Goal: Communication & Community: Participate in discussion

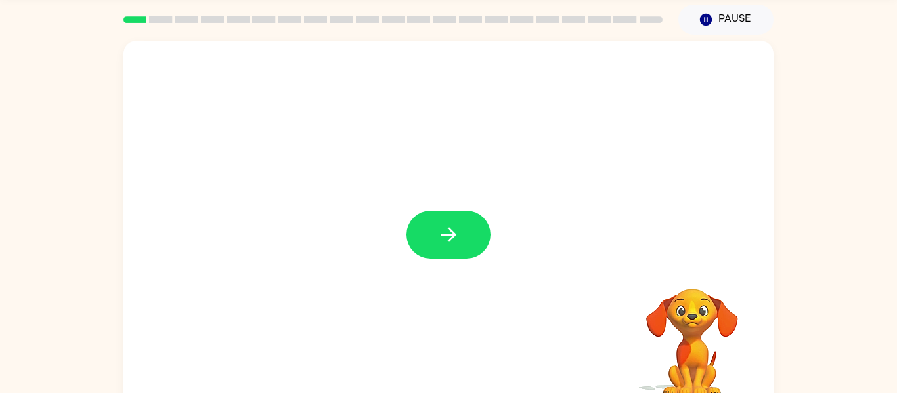
scroll to position [44, 0]
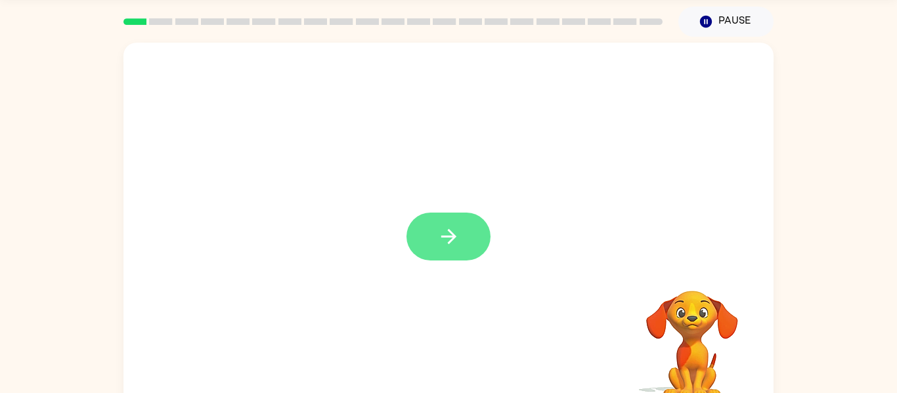
click at [432, 218] on button "button" at bounding box center [448, 237] width 84 height 48
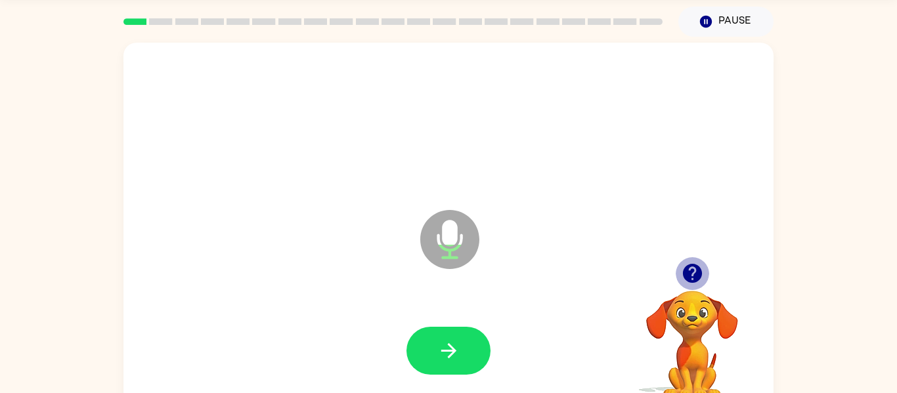
click at [695, 263] on icon "button" at bounding box center [692, 273] width 23 height 23
click at [697, 269] on icon "button" at bounding box center [691, 273] width 19 height 19
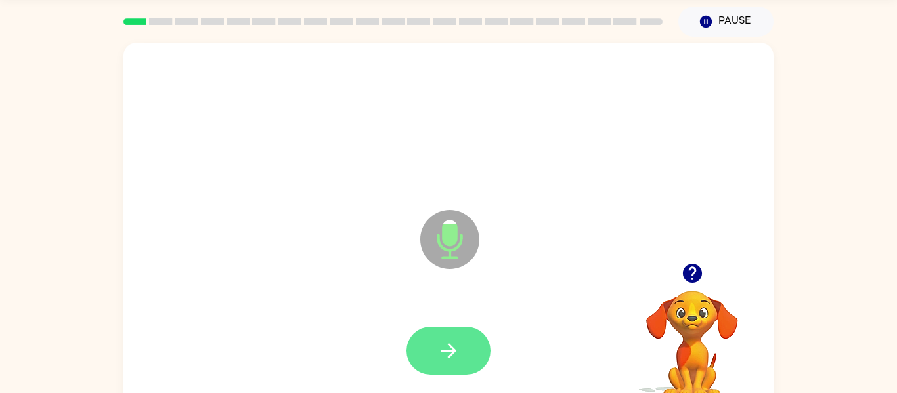
click at [473, 351] on button "button" at bounding box center [448, 351] width 84 height 48
click at [462, 321] on div at bounding box center [449, 351] width 624 height 108
click at [464, 330] on button "button" at bounding box center [448, 351] width 84 height 48
click at [429, 360] on button "button" at bounding box center [448, 351] width 84 height 48
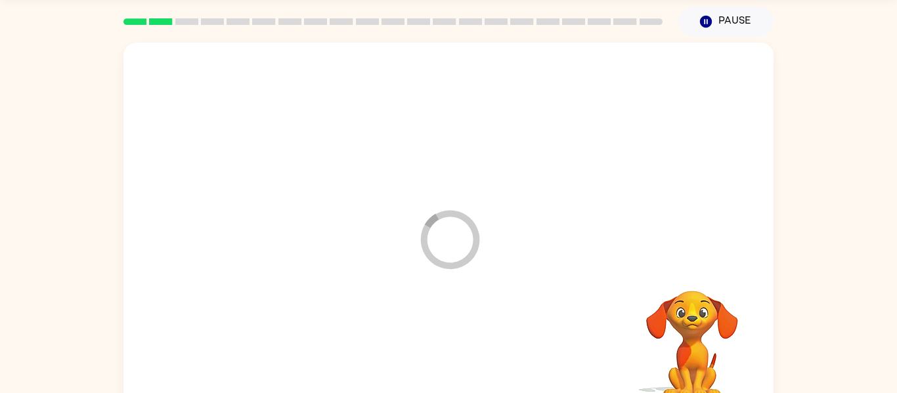
click at [429, 360] on div at bounding box center [449, 351] width 624 height 108
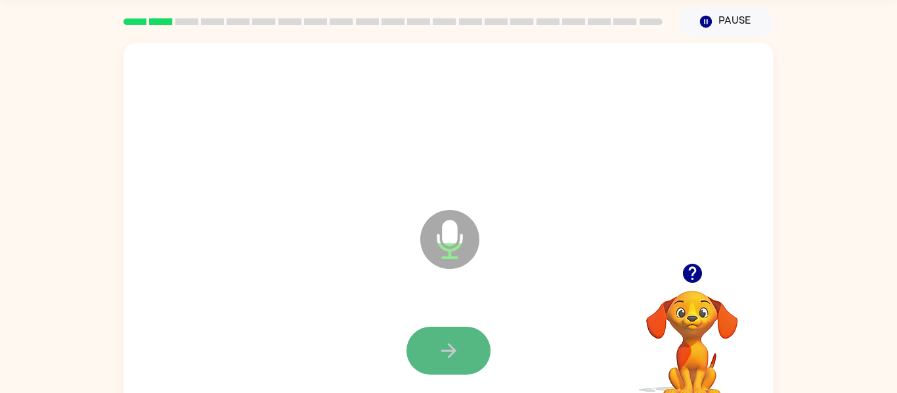
click at [453, 338] on button "button" at bounding box center [448, 351] width 84 height 48
click at [453, 338] on div at bounding box center [448, 351] width 84 height 48
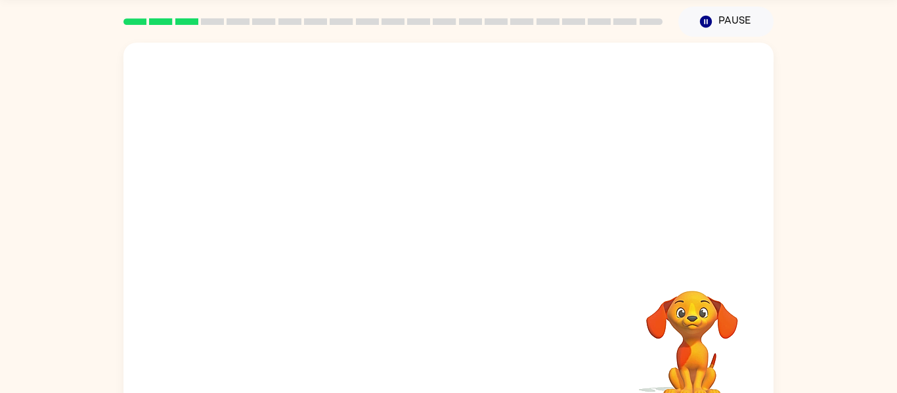
click at [454, 332] on div at bounding box center [449, 351] width 624 height 108
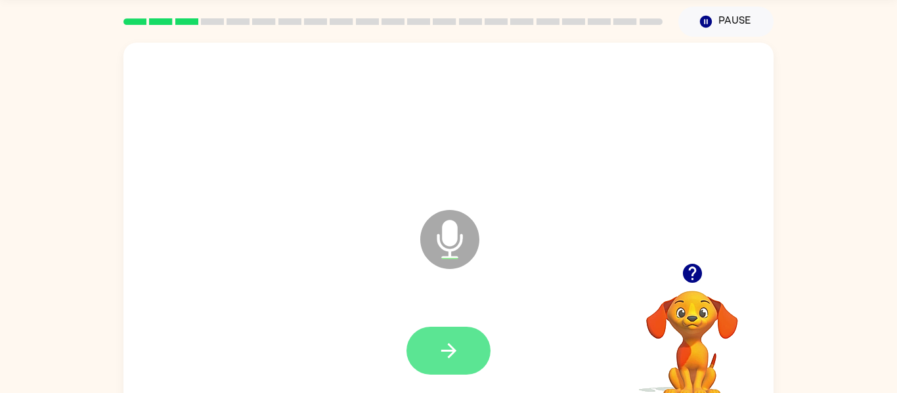
click at [457, 357] on icon "button" at bounding box center [448, 351] width 23 height 23
click at [466, 340] on button "button" at bounding box center [448, 351] width 84 height 48
click at [472, 334] on button "button" at bounding box center [448, 351] width 84 height 48
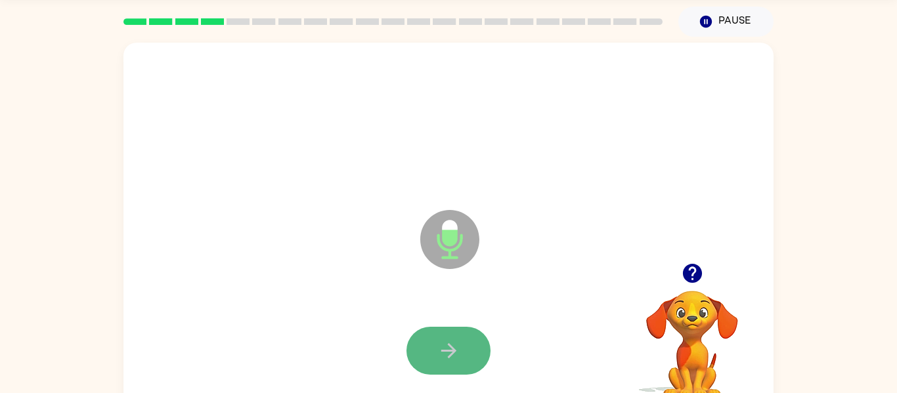
click at [424, 368] on button "button" at bounding box center [448, 351] width 84 height 48
click at [453, 353] on icon "button" at bounding box center [448, 350] width 15 height 15
click at [454, 356] on icon "button" at bounding box center [448, 351] width 23 height 23
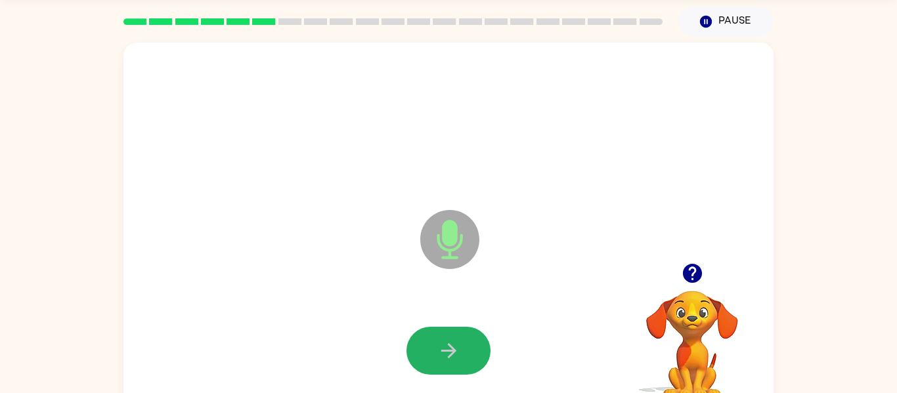
click at [452, 353] on icon "button" at bounding box center [448, 350] width 15 height 15
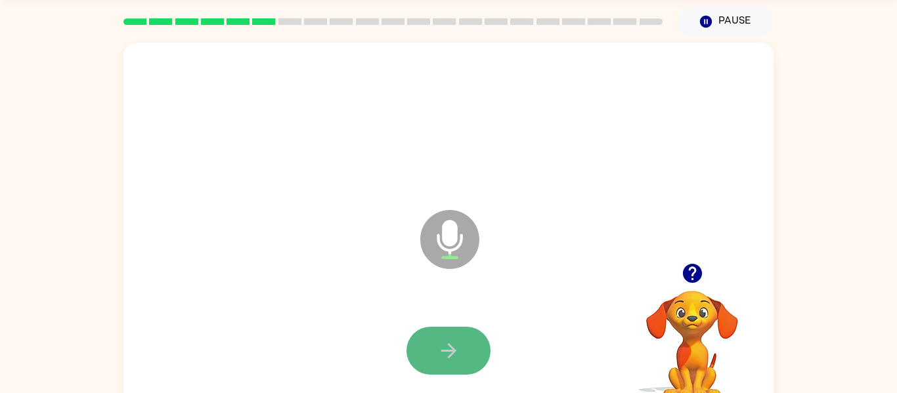
click at [434, 351] on button "button" at bounding box center [448, 351] width 84 height 48
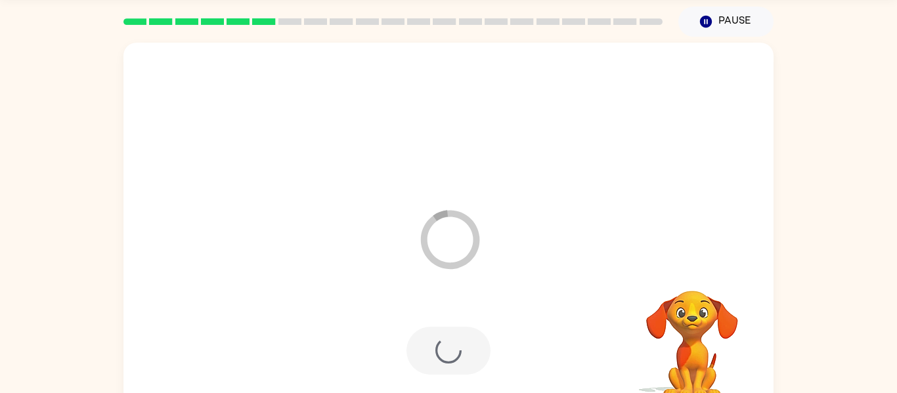
click at [434, 351] on div at bounding box center [448, 351] width 84 height 48
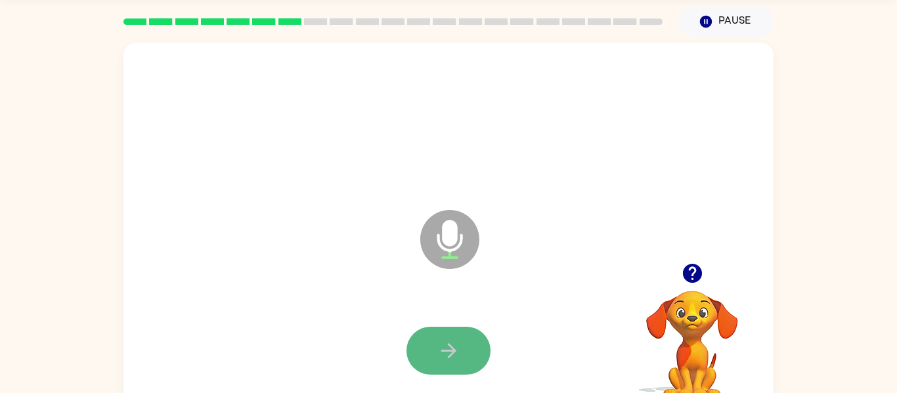
click at [439, 353] on icon "button" at bounding box center [448, 351] width 23 height 23
click at [471, 346] on button "button" at bounding box center [448, 351] width 84 height 48
click at [466, 330] on button "button" at bounding box center [448, 351] width 84 height 48
click at [459, 362] on icon "button" at bounding box center [448, 351] width 23 height 23
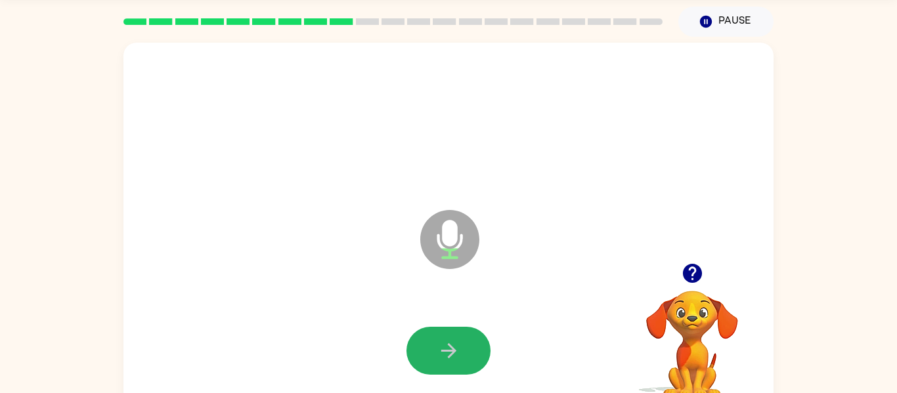
click at [459, 362] on icon "button" at bounding box center [448, 351] width 23 height 23
click at [466, 308] on div at bounding box center [449, 351] width 624 height 108
click at [455, 339] on button "button" at bounding box center [448, 351] width 84 height 48
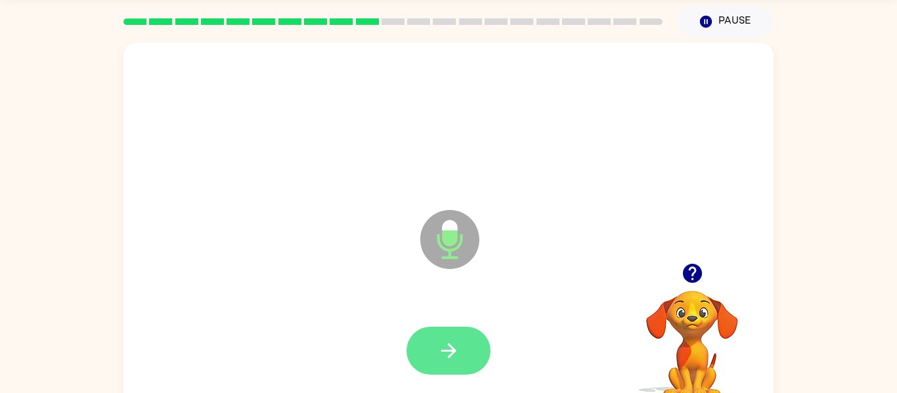
click at [450, 335] on button "button" at bounding box center [448, 351] width 84 height 48
click at [446, 361] on icon "button" at bounding box center [448, 351] width 23 height 23
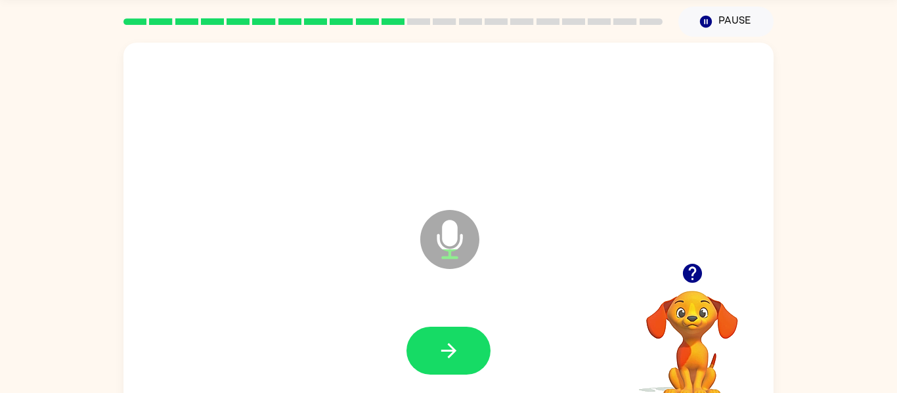
click at [516, 240] on icon "Microphone The Microphone is here when it is your turn to talk" at bounding box center [515, 256] width 197 height 99
click at [493, 338] on div at bounding box center [449, 351] width 624 height 108
click at [475, 340] on button "button" at bounding box center [448, 351] width 84 height 48
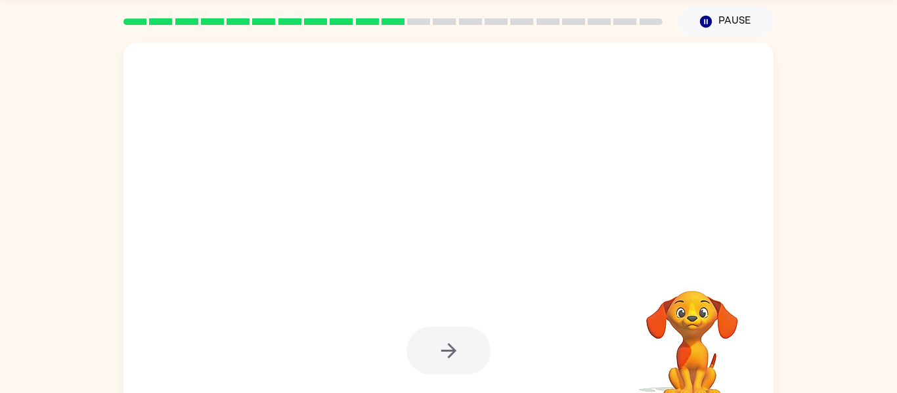
click at [541, 280] on div at bounding box center [448, 230] width 650 height 375
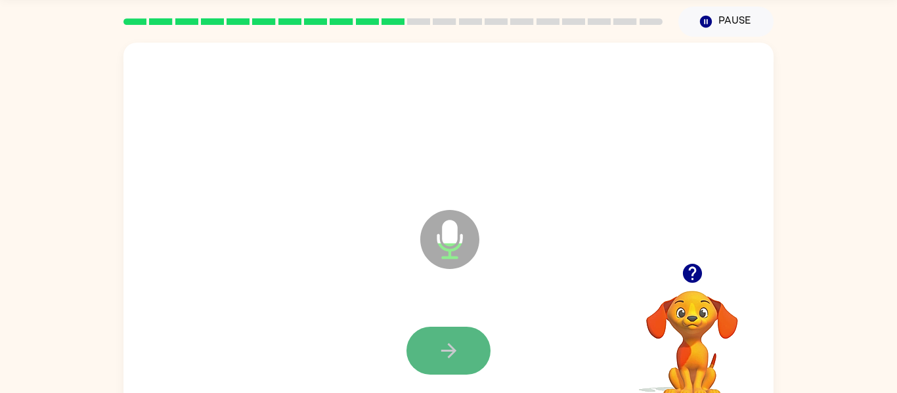
click at [476, 342] on button "button" at bounding box center [448, 351] width 84 height 48
click at [437, 345] on icon "button" at bounding box center [448, 351] width 23 height 23
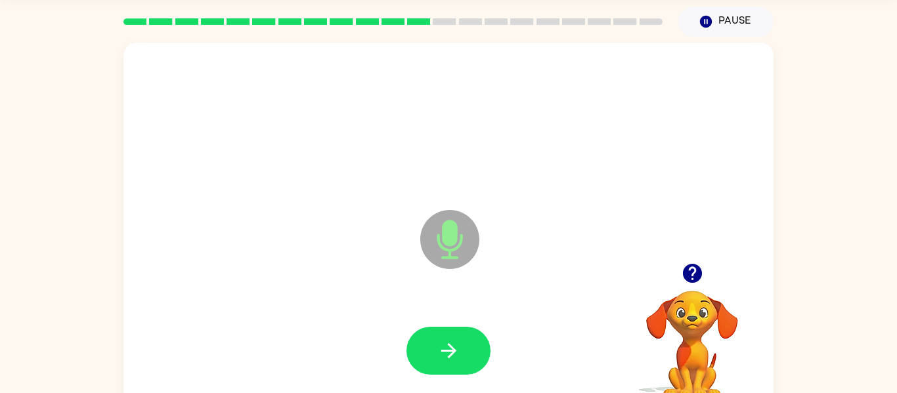
click at [693, 270] on icon "button" at bounding box center [691, 273] width 19 height 19
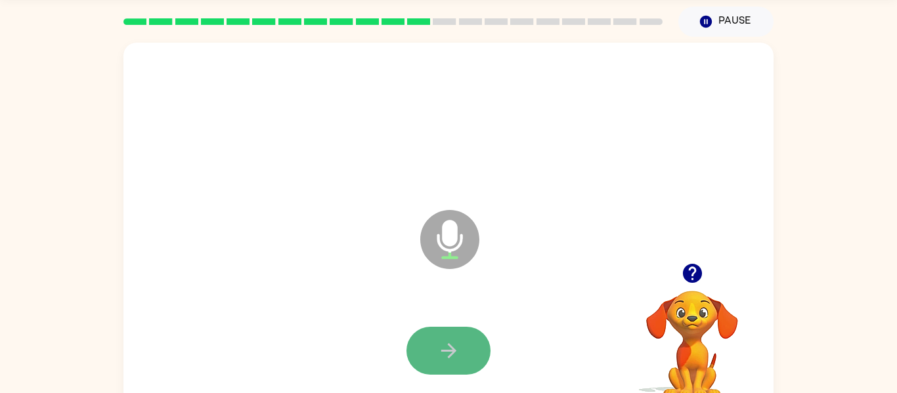
click at [479, 346] on button "button" at bounding box center [448, 351] width 84 height 48
click at [469, 341] on button "button" at bounding box center [448, 351] width 84 height 48
click at [462, 349] on button "button" at bounding box center [448, 351] width 84 height 48
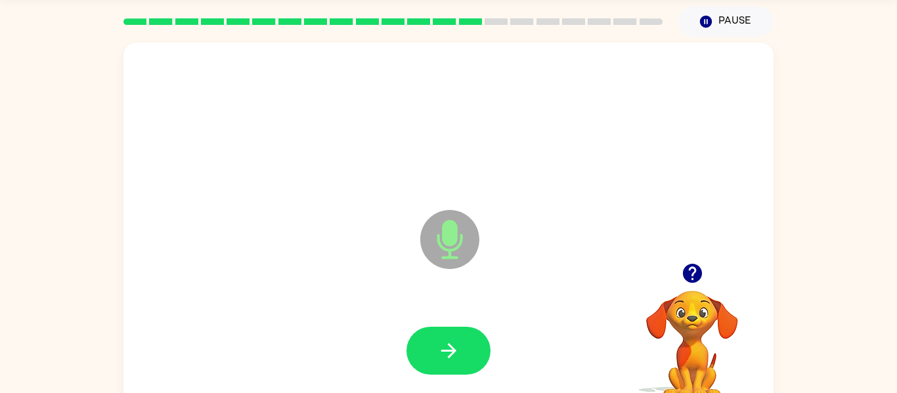
click at [457, 260] on icon at bounding box center [449, 239] width 59 height 59
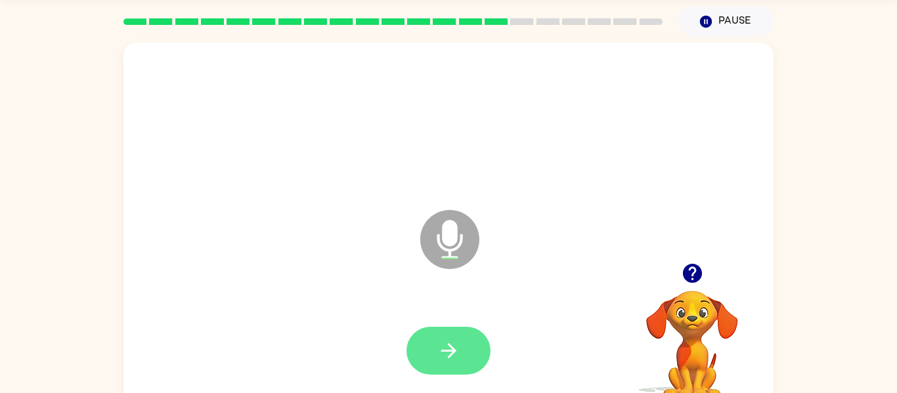
click at [464, 333] on button "button" at bounding box center [448, 351] width 84 height 48
click at [695, 253] on div "Microphone The Microphone is here when it is your turn to talk" at bounding box center [448, 230] width 650 height 375
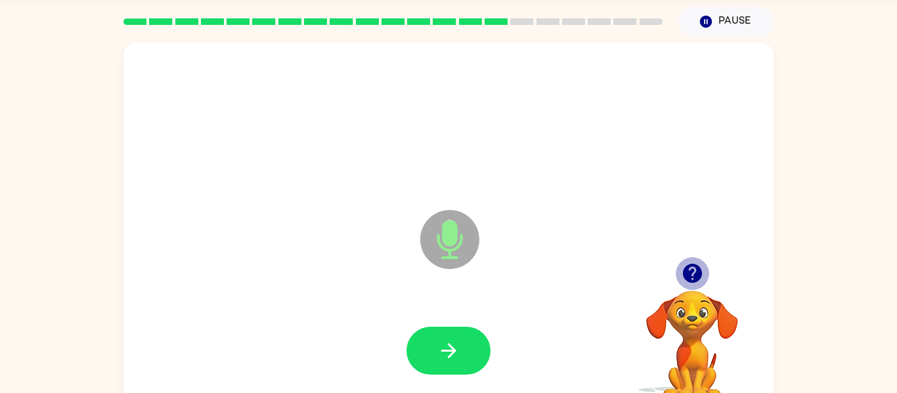
click at [691, 274] on icon "button" at bounding box center [691, 273] width 19 height 19
click at [692, 275] on icon "button" at bounding box center [692, 273] width 23 height 23
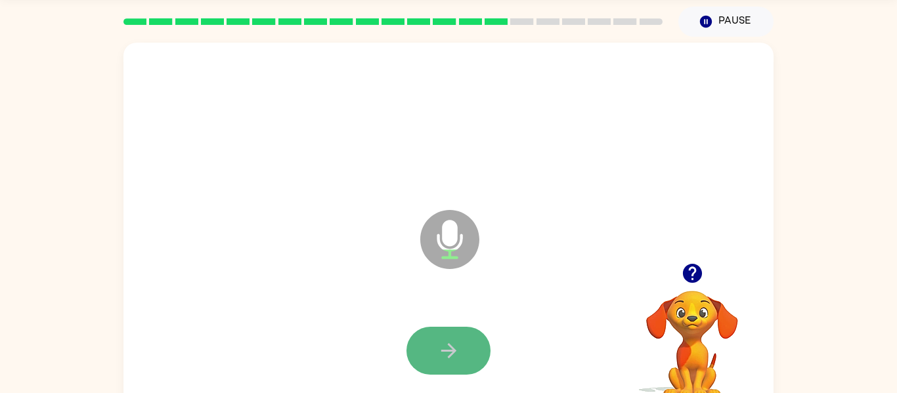
click at [468, 362] on button "button" at bounding box center [448, 351] width 84 height 48
click at [456, 344] on icon "button" at bounding box center [448, 351] width 23 height 23
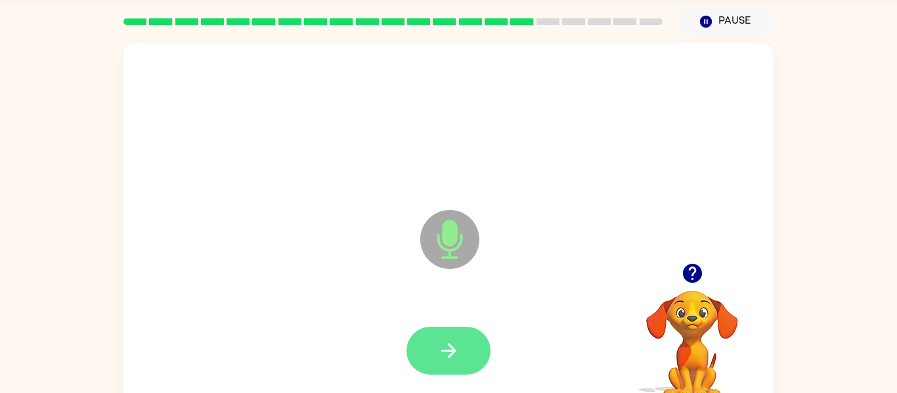
click at [464, 341] on button "button" at bounding box center [448, 351] width 84 height 48
click at [457, 333] on button "button" at bounding box center [448, 351] width 84 height 48
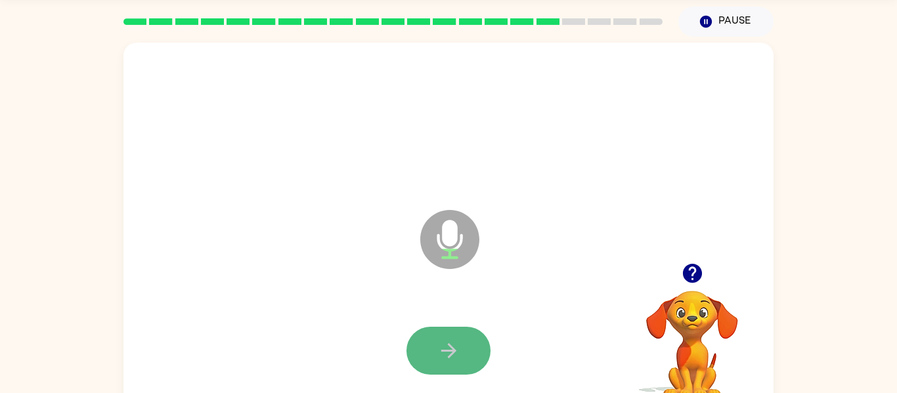
click at [456, 347] on icon "button" at bounding box center [448, 351] width 23 height 23
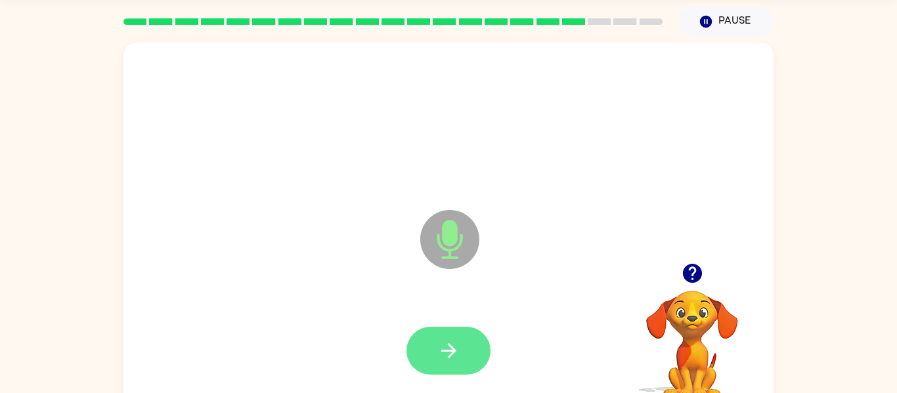
click at [452, 345] on icon "button" at bounding box center [448, 351] width 23 height 23
click at [472, 365] on button "button" at bounding box center [448, 351] width 84 height 48
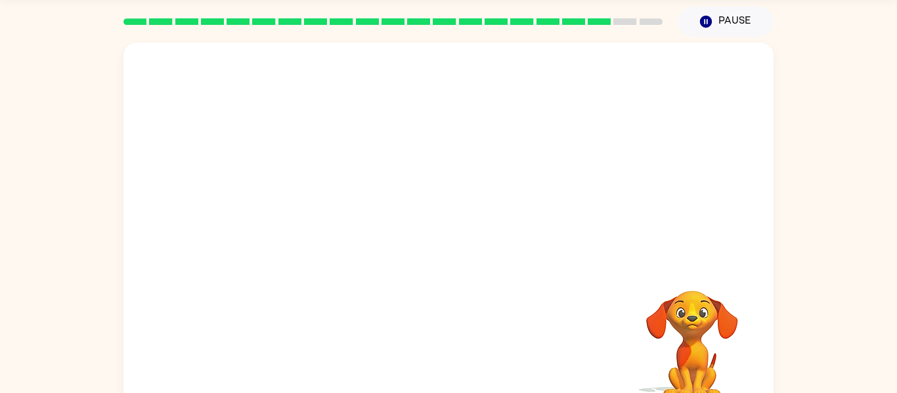
click at [472, 357] on div at bounding box center [449, 351] width 624 height 108
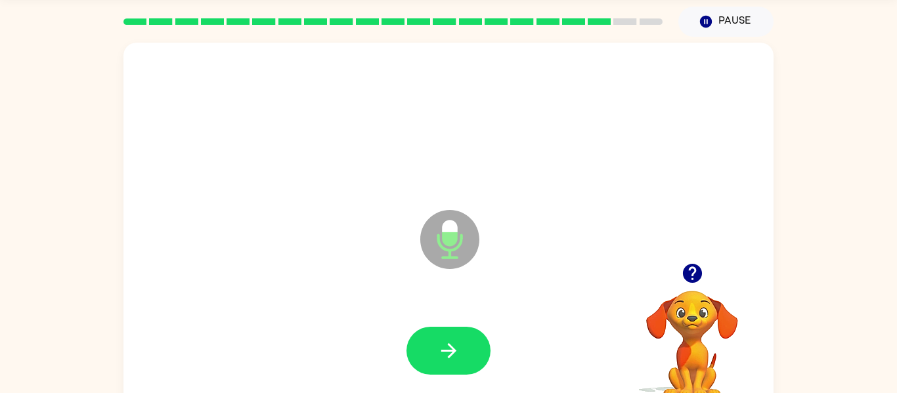
click at [483, 294] on icon "Microphone The Microphone is here when it is your turn to talk" at bounding box center [515, 256] width 197 height 99
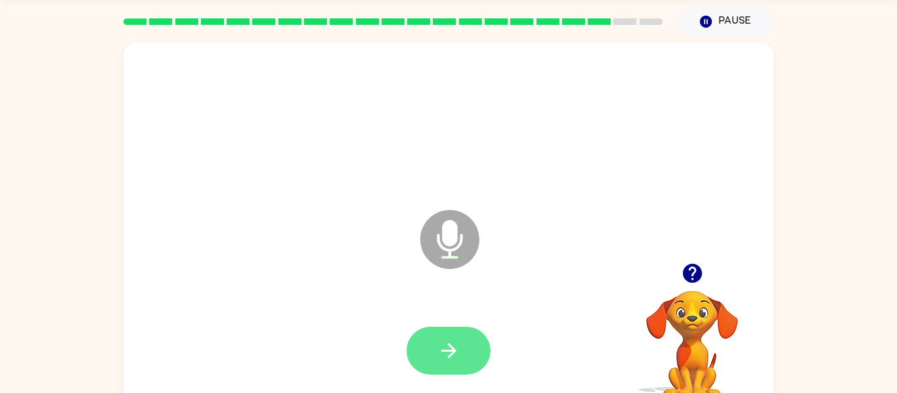
click at [462, 330] on button "button" at bounding box center [448, 351] width 84 height 48
click at [678, 267] on button "button" at bounding box center [692, 273] width 33 height 33
click at [416, 340] on button "button" at bounding box center [448, 351] width 84 height 48
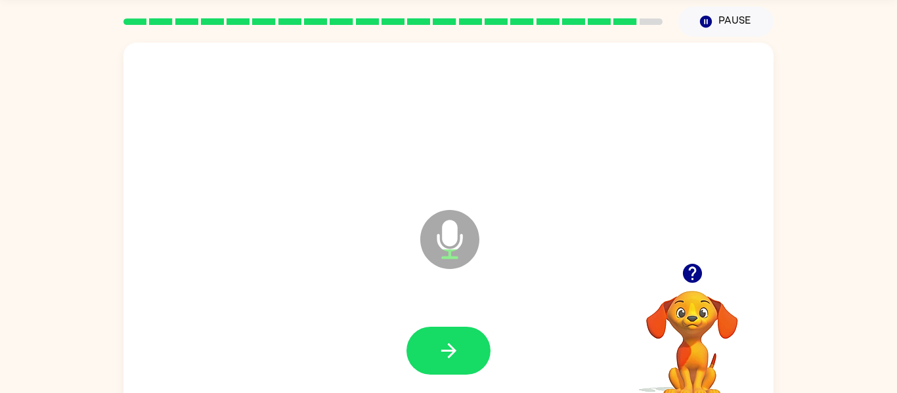
click at [409, 340] on button "button" at bounding box center [448, 351] width 84 height 48
click at [455, 329] on button "button" at bounding box center [448, 351] width 84 height 48
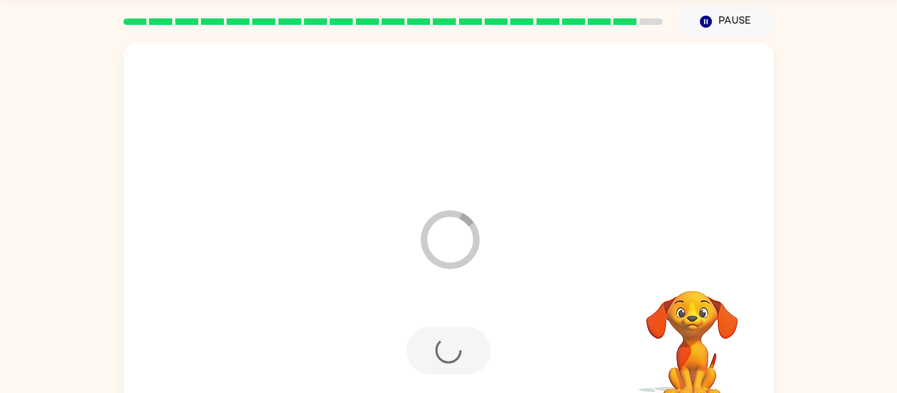
scroll to position [32, 0]
